Goal: Task Accomplishment & Management: Complete application form

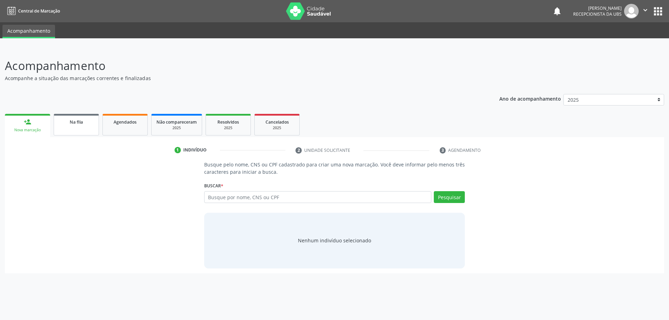
click at [83, 128] on link "Na fila" at bounding box center [76, 125] width 45 height 22
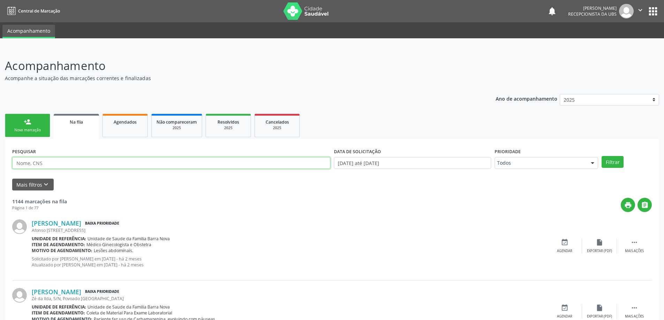
click at [136, 165] on input "text" at bounding box center [171, 163] width 318 height 12
type input "705009602486959"
click at [601, 156] on button "Filtrar" at bounding box center [612, 162] width 22 height 12
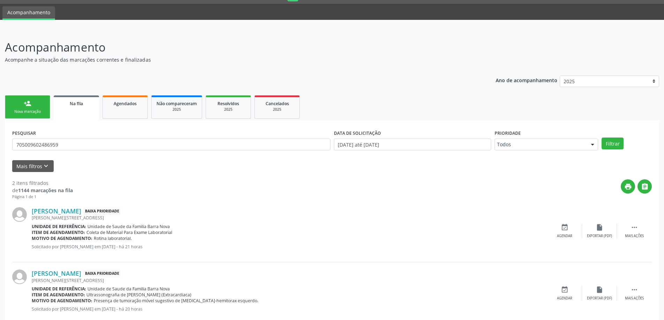
scroll to position [35, 0]
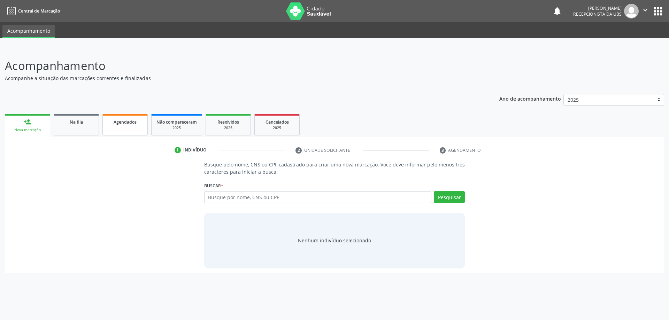
click at [129, 123] on span "Agendados" at bounding box center [125, 122] width 23 height 6
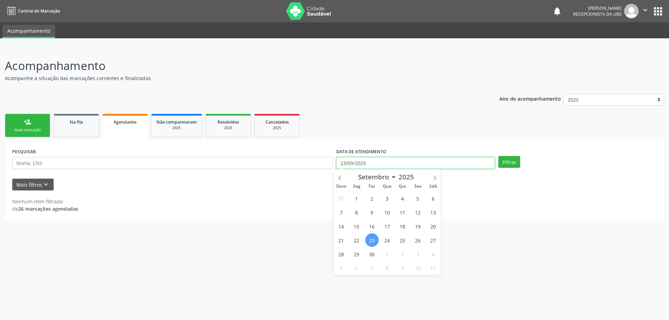
click at [361, 159] on input "23/09/2025" at bounding box center [415, 163] width 158 height 12
click at [356, 199] on span "1" at bounding box center [357, 199] width 14 height 14
type input "01/09/2025"
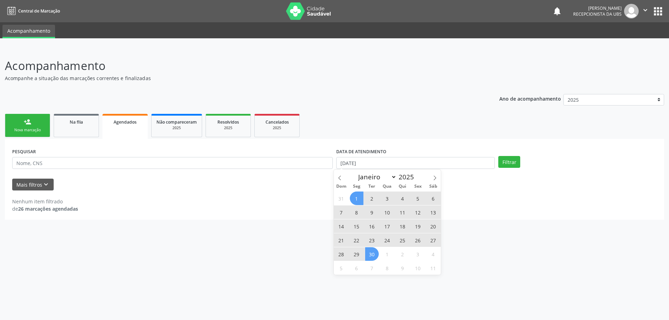
drag, startPoint x: 374, startPoint y: 254, endPoint x: 399, endPoint y: 239, distance: 29.1
click at [375, 254] on span "30" at bounding box center [372, 254] width 14 height 14
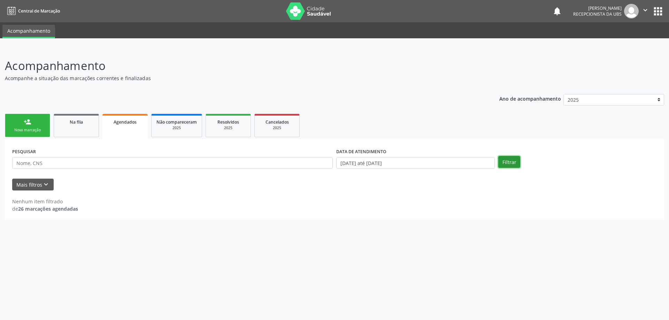
click at [511, 162] on button "Filtrar" at bounding box center [509, 162] width 22 height 12
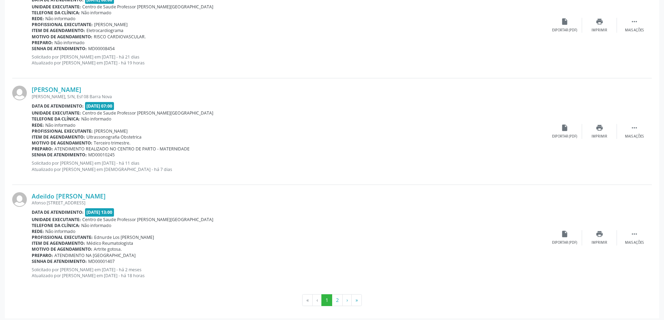
scroll to position [1526, 0]
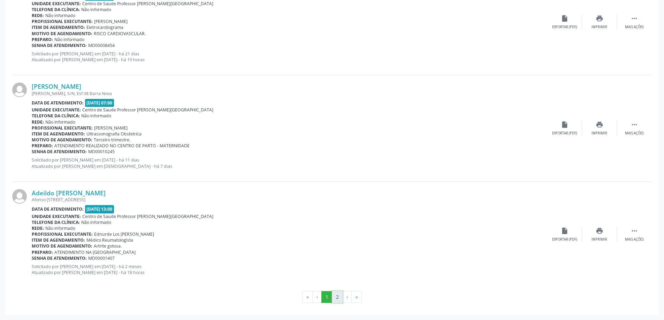
click at [336, 298] on button "2" at bounding box center [337, 297] width 11 height 12
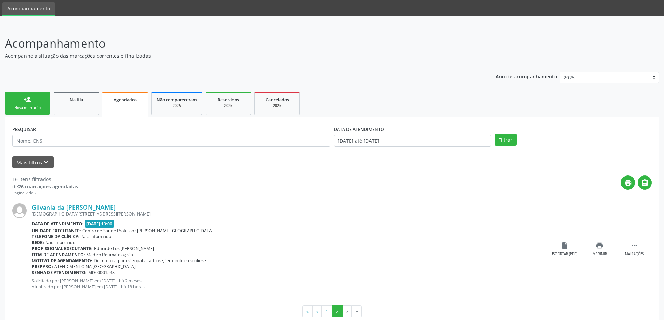
scroll to position [37, 0]
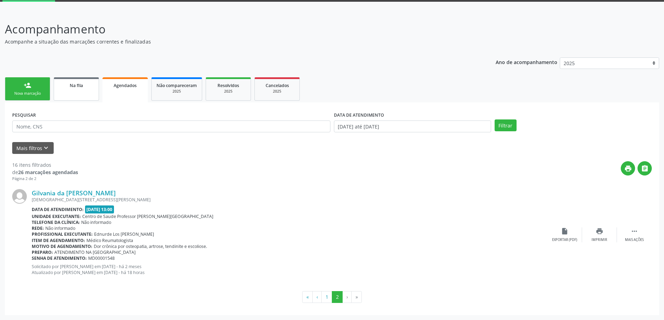
click at [83, 91] on link "Na fila" at bounding box center [76, 88] width 45 height 23
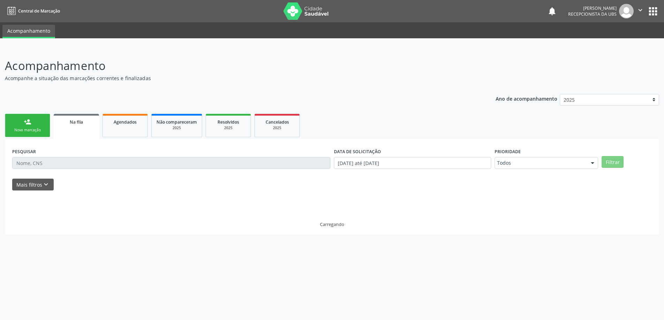
scroll to position [0, 0]
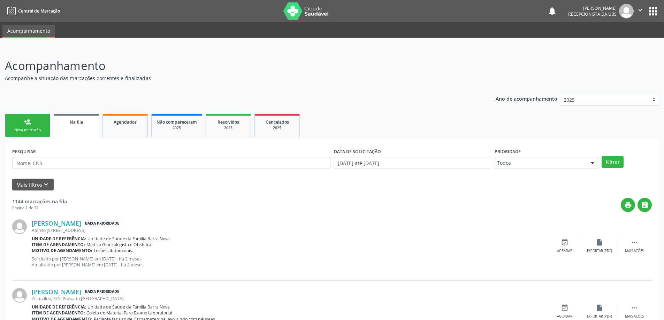
click at [36, 129] on div "Nova marcação" at bounding box center [27, 129] width 35 height 5
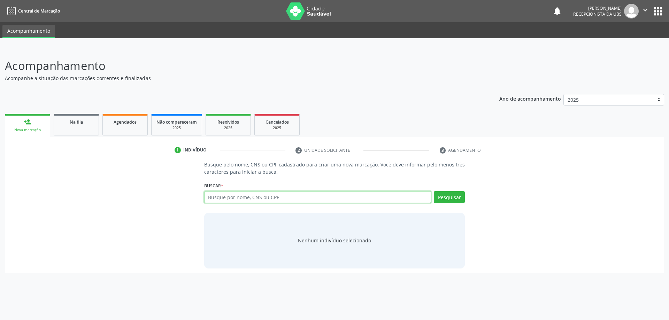
click at [242, 198] on input "text" at bounding box center [317, 197] width 227 height 12
type input "70432188452"
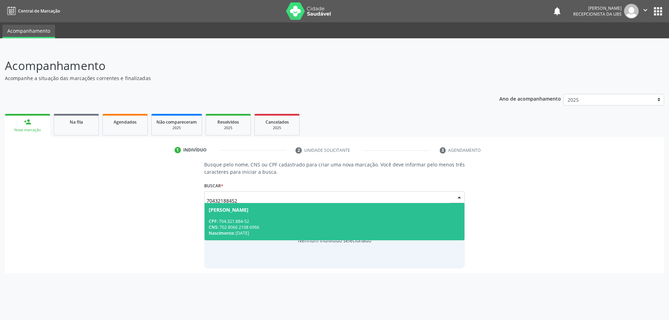
click at [324, 223] on div "CPF: 704.321.884-52" at bounding box center [335, 221] width 252 height 6
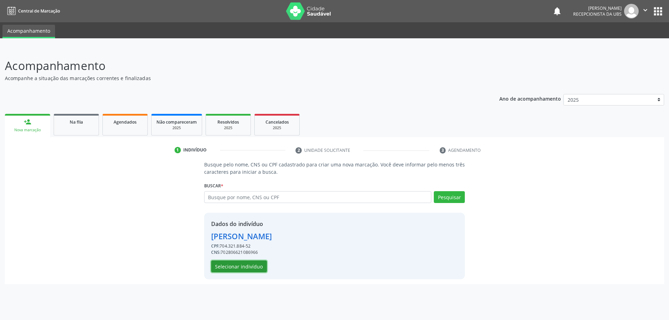
click at [241, 266] on button "Selecionar indivíduo" at bounding box center [239, 267] width 56 height 12
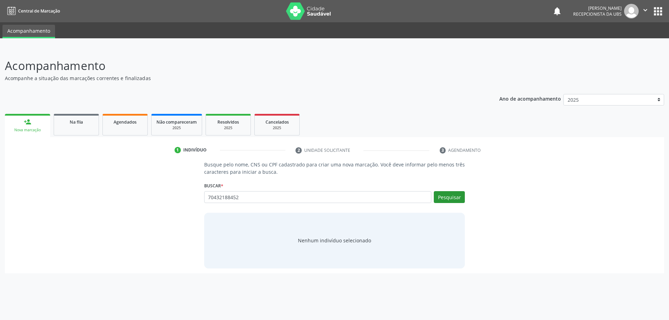
type input "70432188452"
click at [453, 195] on button "Pesquisar" at bounding box center [449, 197] width 31 height 12
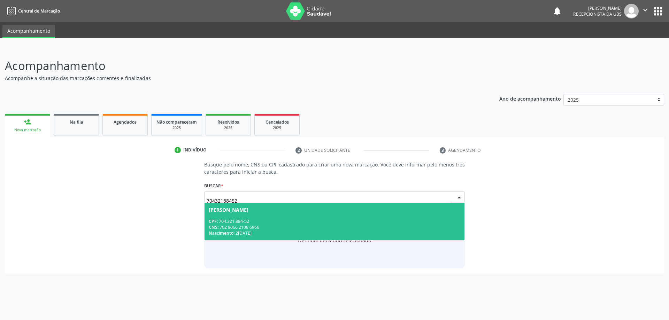
click at [351, 227] on div "CNS: 702 8066 2108 6966" at bounding box center [335, 227] width 252 height 6
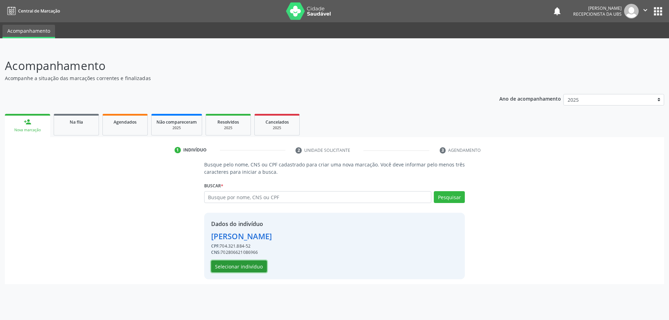
click at [254, 265] on button "Selecionar indivíduo" at bounding box center [239, 267] width 56 height 12
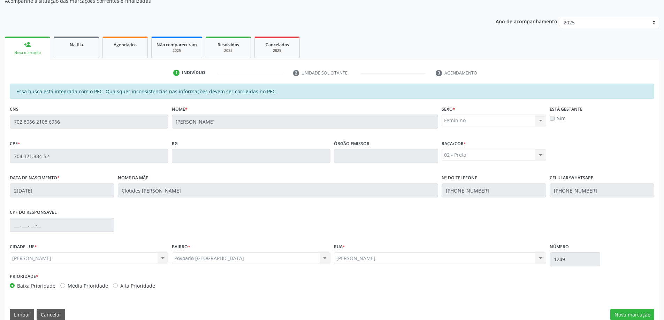
scroll to position [87, 0]
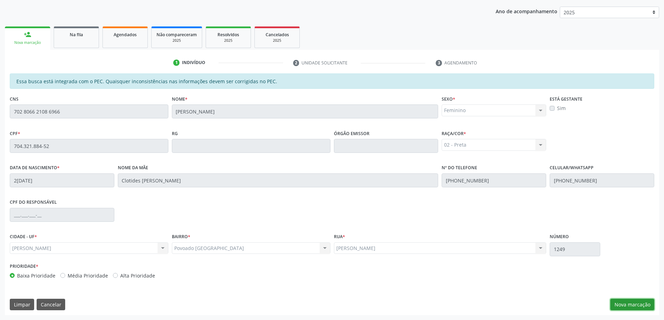
click at [630, 306] on button "Nova marcação" at bounding box center [632, 305] width 44 height 12
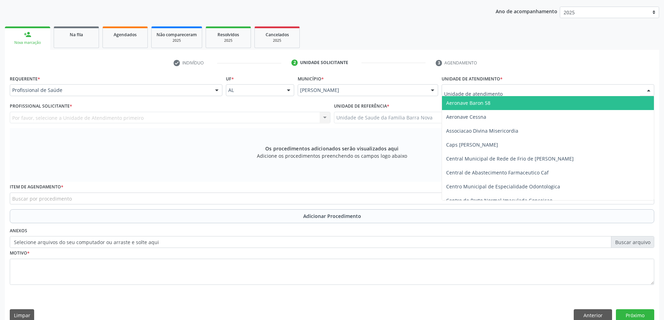
click at [476, 95] on div at bounding box center [547, 90] width 212 height 12
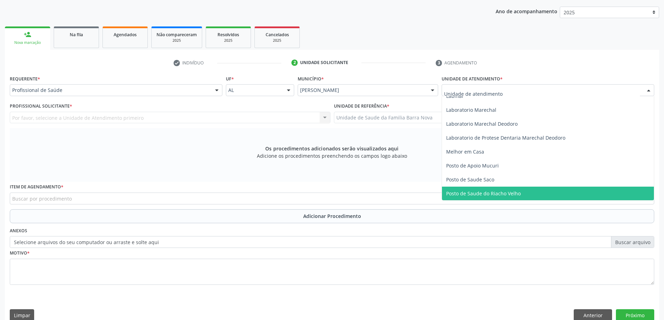
scroll to position [313, 0]
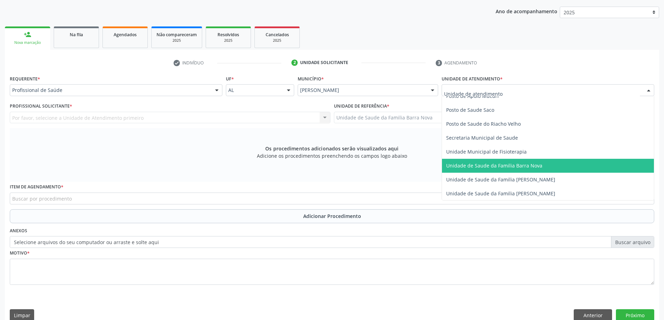
click at [510, 169] on span "Unidade de Saude da Familia Barra Nova" at bounding box center [548, 166] width 212 height 14
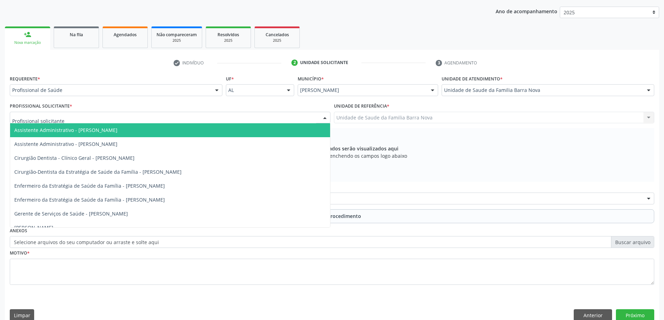
click at [182, 116] on div at bounding box center [170, 118] width 320 height 12
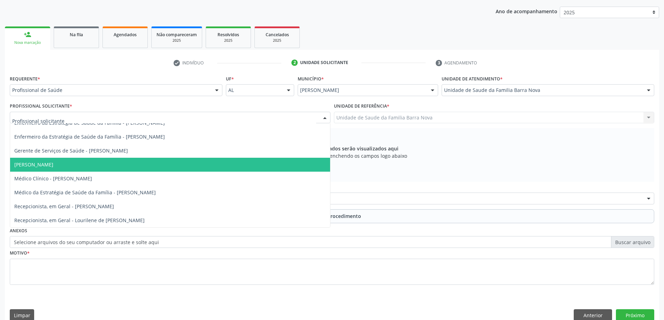
scroll to position [28, 0]
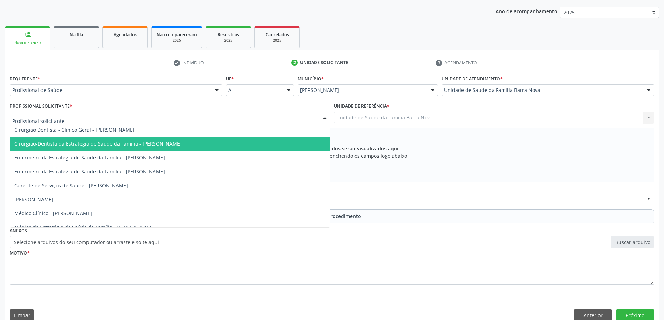
click at [178, 145] on span "Cirurgião-Dentista da Estratégia de Saúde da Família - Valeria de Araujo Omena …" at bounding box center [97, 143] width 167 height 7
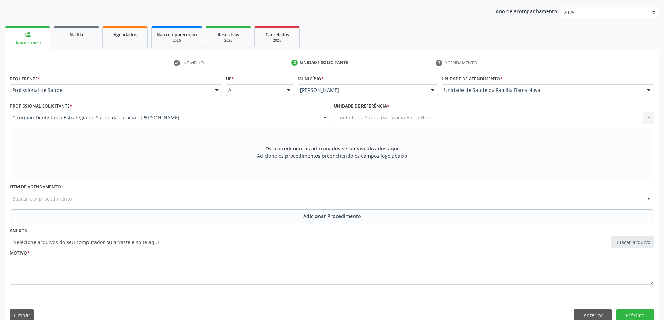
click at [200, 202] on div "Buscar por procedimento" at bounding box center [332, 199] width 644 height 12
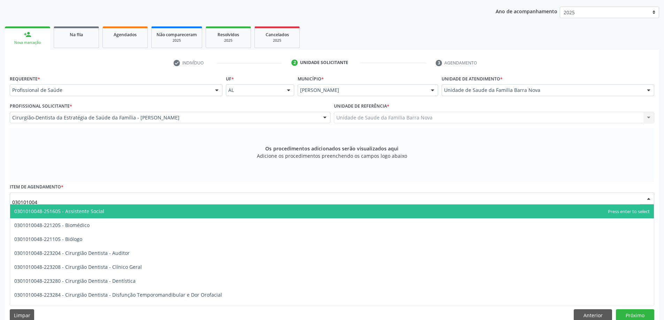
type input "0301010048"
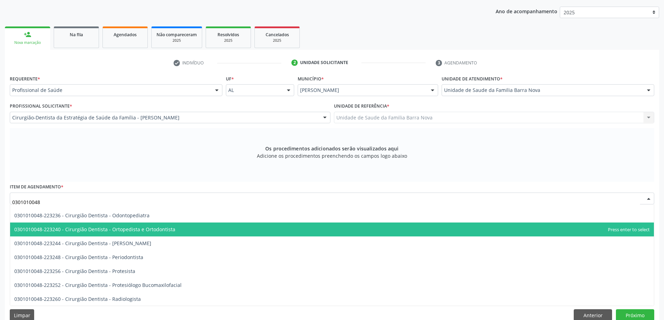
scroll to position [209, 0]
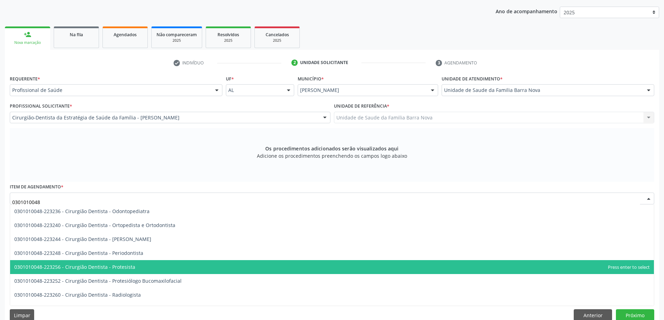
click at [162, 267] on span "0301010048-223256 - Cirurgião Dentista - Protesista" at bounding box center [331, 267] width 643 height 14
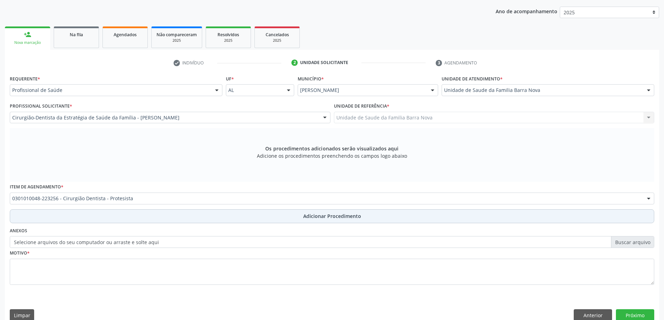
click at [313, 217] on span "Adicionar Procedimento" at bounding box center [332, 215] width 58 height 7
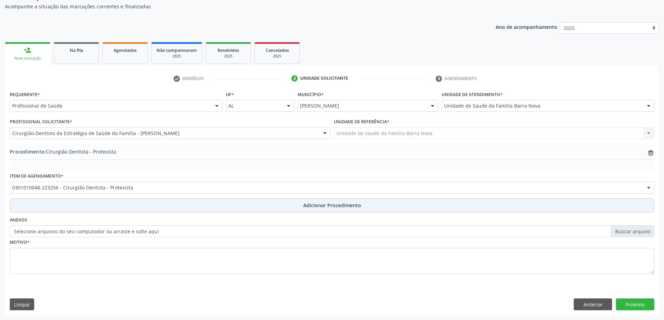
scroll to position [72, 0]
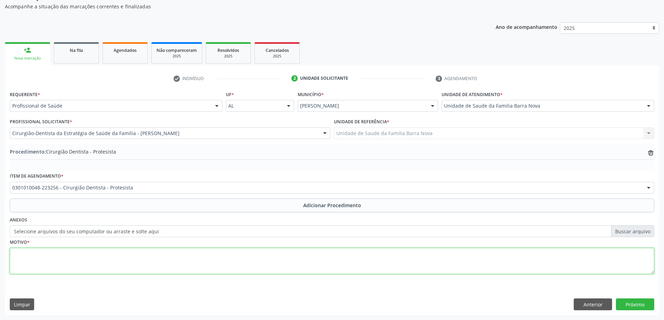
click at [162, 268] on textarea at bounding box center [332, 261] width 644 height 26
click at [16, 254] on textarea "proteses parciais superior e inferior." at bounding box center [332, 261] width 644 height 26
type textarea "Proteses parciais superior e inferior."
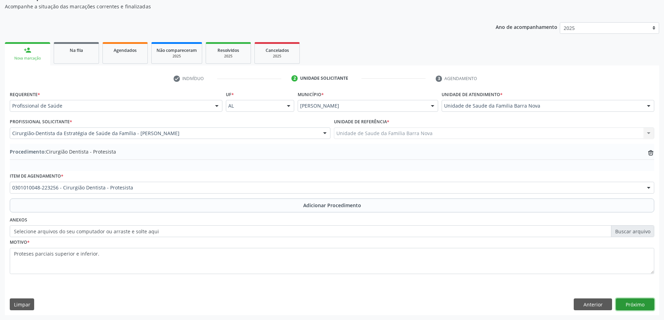
click at [627, 302] on button "Próximo" at bounding box center [634, 304] width 38 height 12
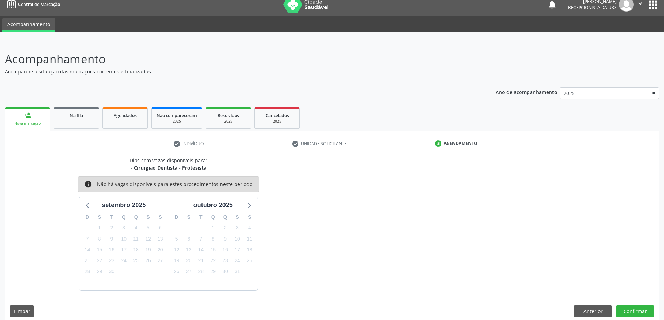
scroll to position [13, 0]
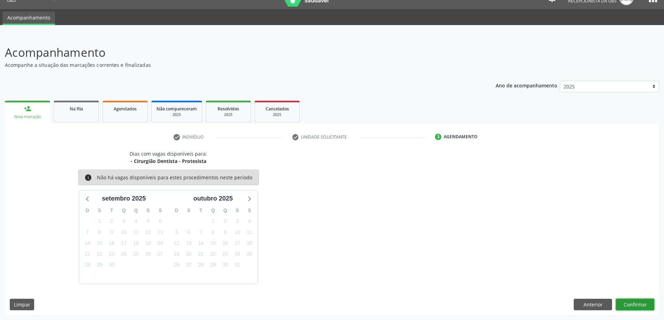
click at [638, 305] on button "Confirmar" at bounding box center [634, 305] width 38 height 12
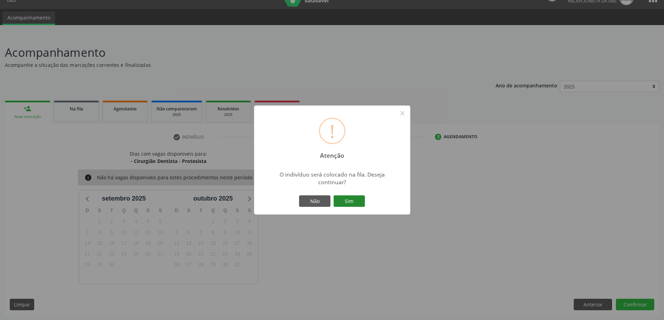
click at [344, 202] on button "Sim" at bounding box center [348, 201] width 31 height 12
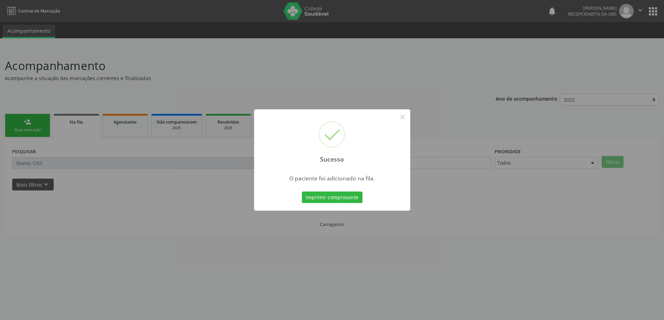
scroll to position [0, 0]
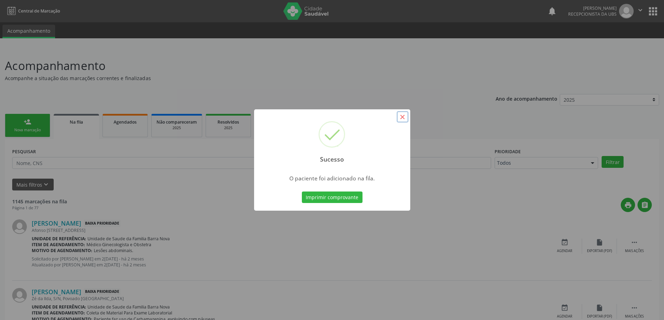
click at [401, 117] on button "×" at bounding box center [402, 117] width 12 height 12
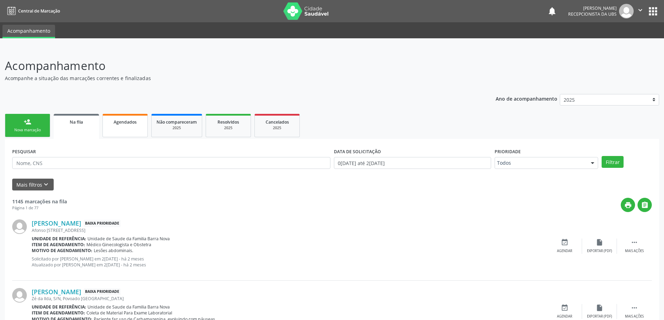
click at [115, 125] on span "Agendados" at bounding box center [125, 122] width 23 height 6
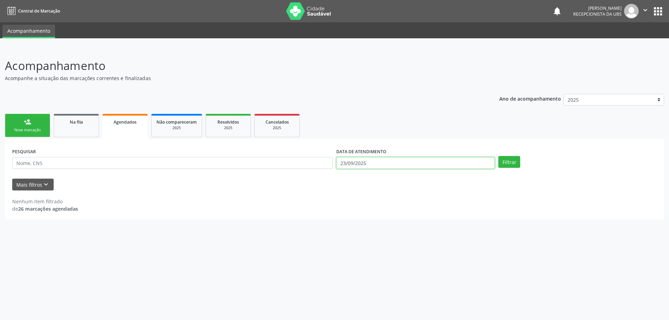
click at [388, 165] on input "23/09/2025" at bounding box center [415, 163] width 158 height 12
click at [355, 200] on span "1" at bounding box center [357, 199] width 14 height 14
type input "01/09/2025"
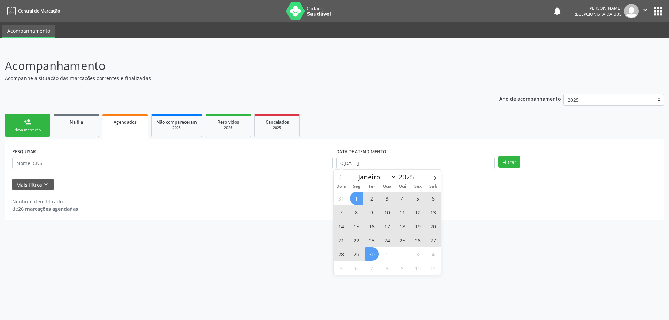
click at [373, 256] on span "30" at bounding box center [372, 254] width 14 height 14
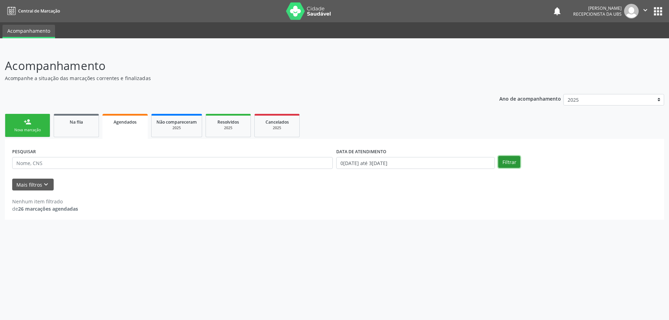
click at [512, 162] on button "Filtrar" at bounding box center [509, 162] width 22 height 12
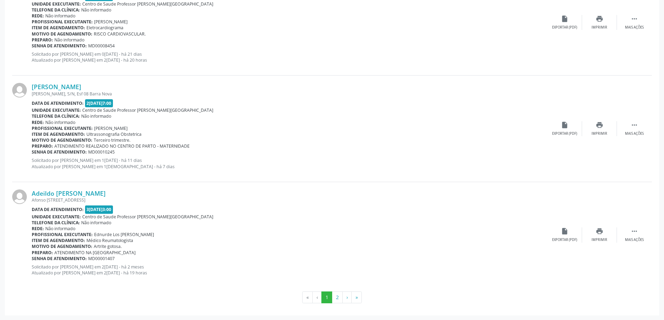
scroll to position [1526, 0]
click at [337, 297] on button "2" at bounding box center [337, 297] width 11 height 12
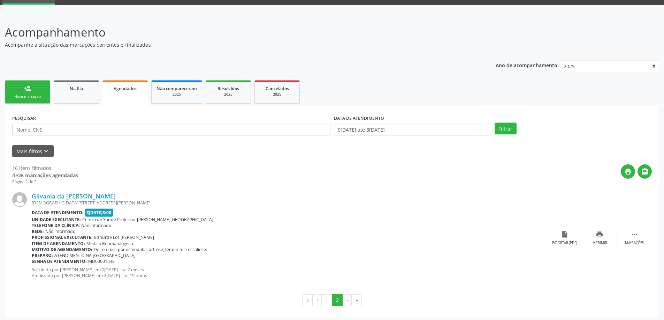
scroll to position [37, 0]
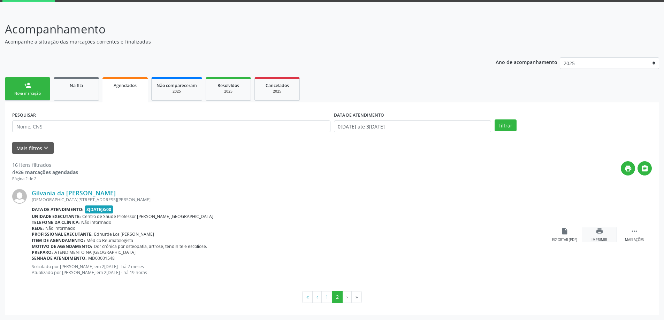
click at [596, 233] on icon "print" at bounding box center [599, 231] width 8 height 8
